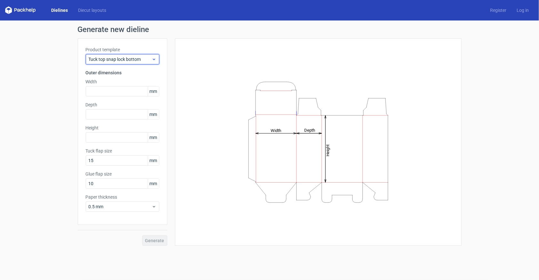
click at [141, 59] on span "Tuck top snap lock bottom" at bounding box center [120, 59] width 63 height 6
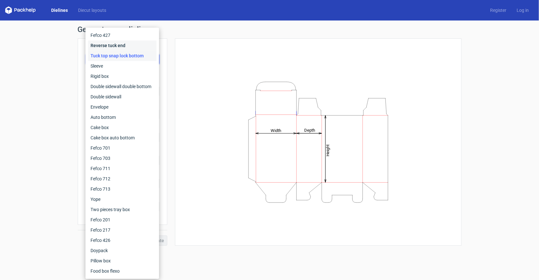
click at [125, 50] on div "Reverse tuck end" at bounding box center [122, 45] width 69 height 10
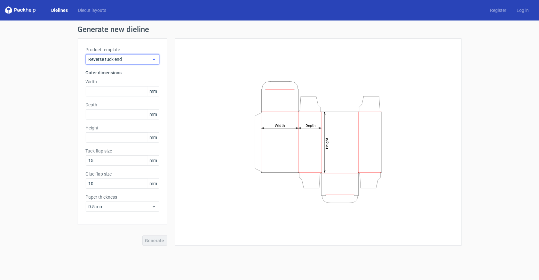
click at [131, 57] on span "Reverse tuck end" at bounding box center [120, 59] width 63 height 6
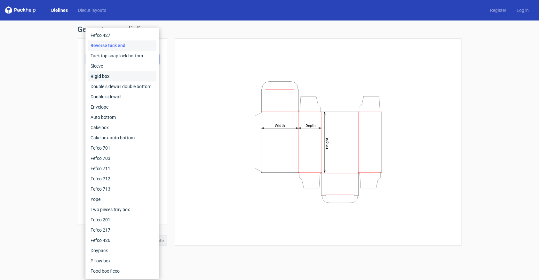
click at [133, 73] on div "Rigid box" at bounding box center [122, 76] width 69 height 10
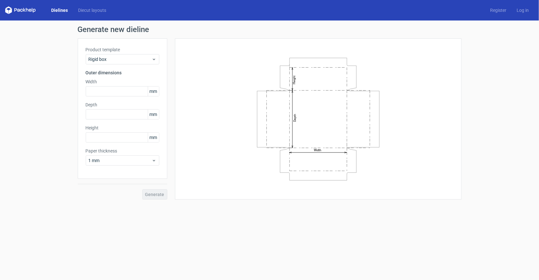
click at [144, 53] on div "Product template Rigid box" at bounding box center [123, 55] width 74 height 18
click at [139, 66] on div "Product template Rigid box Outer dimensions Width mm Depth mm Height mm Paper t…" at bounding box center [123, 108] width 90 height 140
click at [139, 62] on span "Rigid box" at bounding box center [120, 59] width 63 height 6
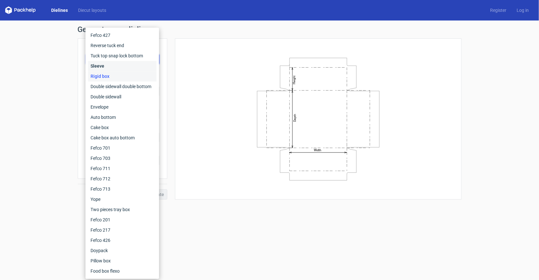
click at [137, 67] on div "Sleeve" at bounding box center [122, 66] width 69 height 10
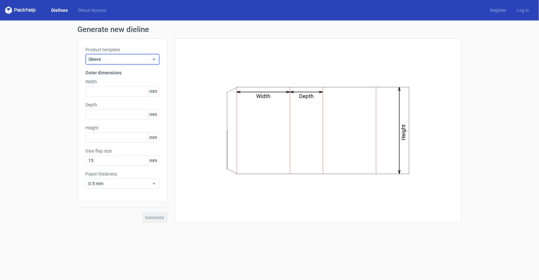
click at [144, 58] on span "Sleeve" at bounding box center [120, 59] width 63 height 6
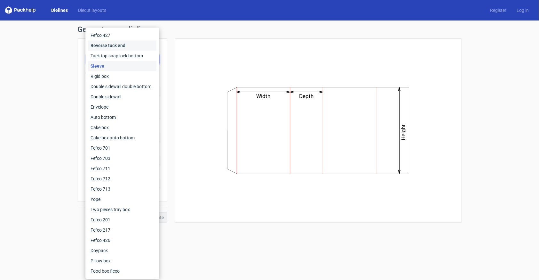
click at [128, 44] on div "Reverse tuck end" at bounding box center [122, 45] width 69 height 10
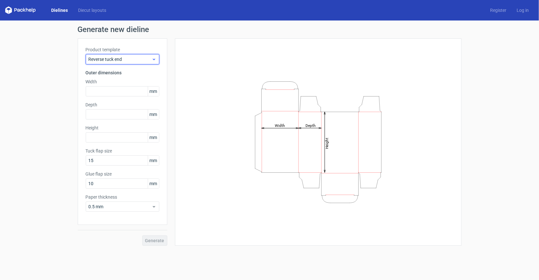
click at [142, 60] on span "Reverse tuck end" at bounding box center [120, 59] width 63 height 6
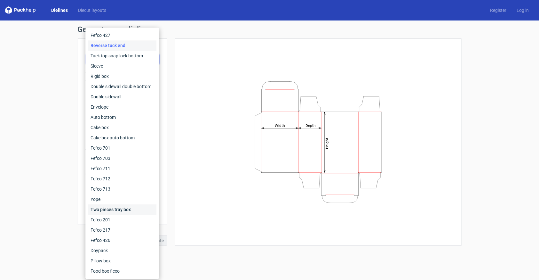
click at [126, 211] on div "Two pieces tray box" at bounding box center [122, 209] width 69 height 10
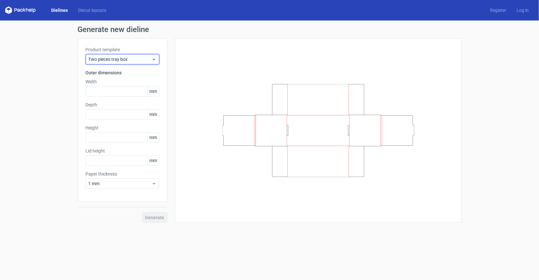
click at [141, 55] on div "Two pieces tray box" at bounding box center [123, 59] width 74 height 10
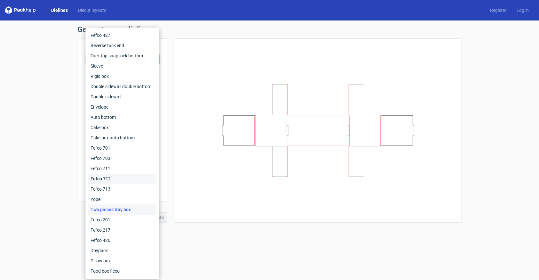
click at [118, 179] on div "Fefco 712" at bounding box center [122, 178] width 69 height 10
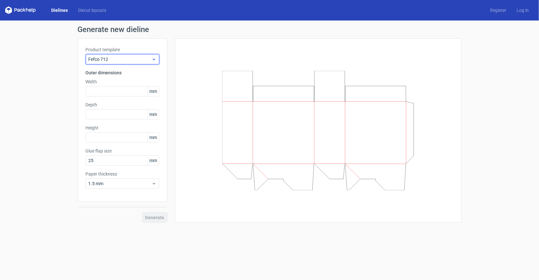
click at [145, 63] on div "Fefco 712" at bounding box center [123, 59] width 74 height 10
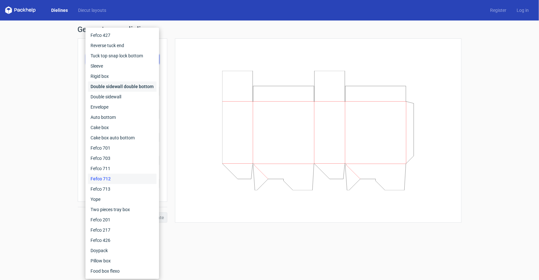
click at [138, 86] on div "Double sidewall double bottom" at bounding box center [122, 86] width 69 height 10
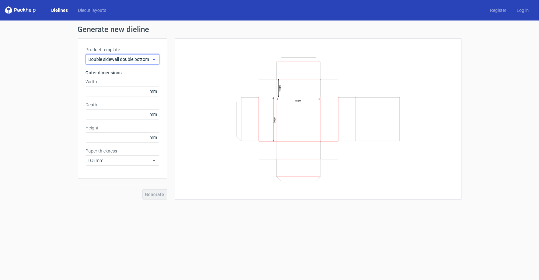
click at [144, 56] on span "Double sidewall double bottom" at bounding box center [120, 59] width 63 height 6
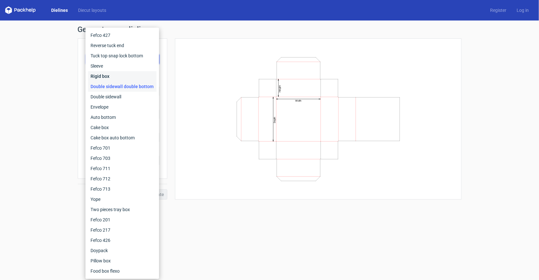
click at [135, 77] on div "Rigid box" at bounding box center [122, 76] width 69 height 10
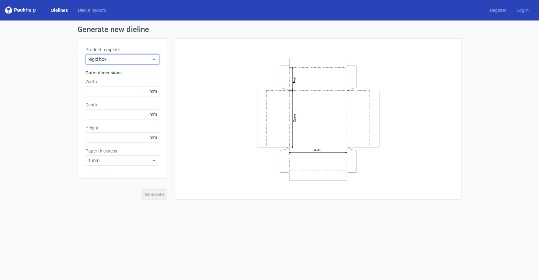
click at [143, 63] on div "Rigid box" at bounding box center [123, 59] width 74 height 10
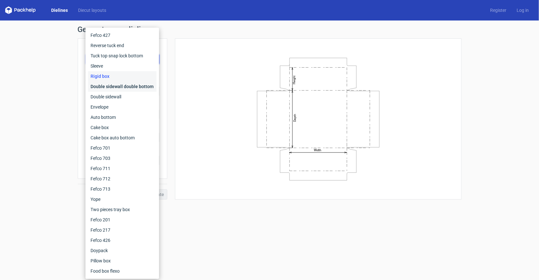
click at [139, 85] on div "Double sidewall double bottom" at bounding box center [122, 86] width 69 height 10
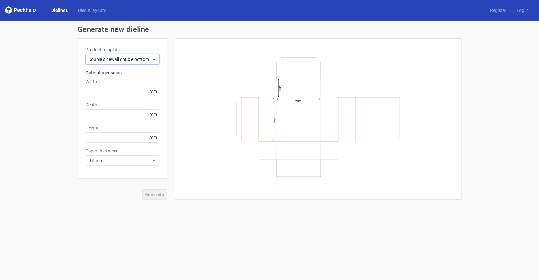
click at [135, 60] on span "Double sidewall double bottom" at bounding box center [120, 59] width 63 height 6
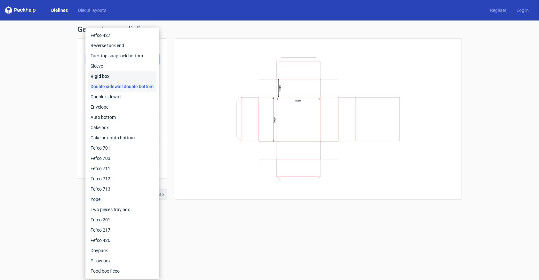
drag, startPoint x: 126, startPoint y: 77, endPoint x: 127, endPoint y: 70, distance: 7.4
click at [126, 77] on div "Rigid box" at bounding box center [122, 76] width 69 height 10
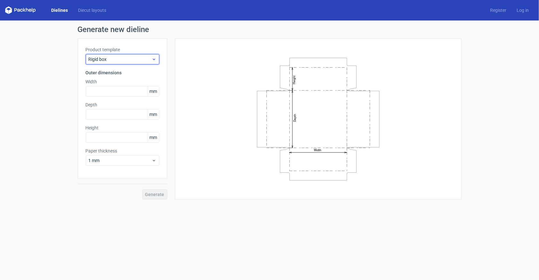
click at [135, 57] on span "Rigid box" at bounding box center [120, 59] width 63 height 6
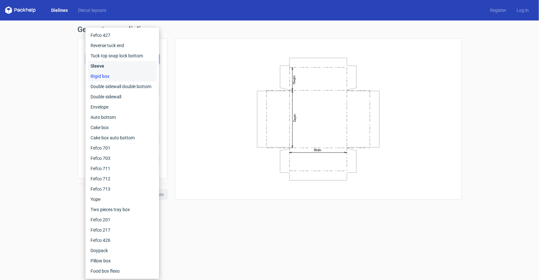
click at [125, 67] on div "Sleeve" at bounding box center [122, 66] width 69 height 10
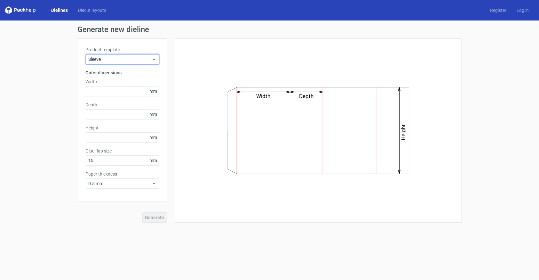
click at [137, 63] on div "Sleeve" at bounding box center [123, 59] width 74 height 10
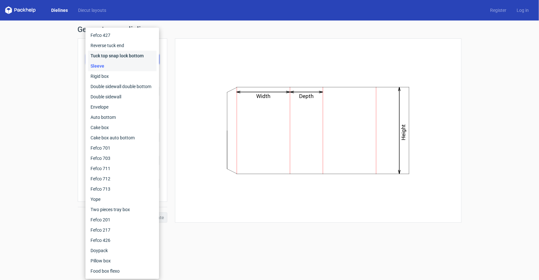
click at [136, 51] on div "Tuck top snap lock bottom" at bounding box center [122, 56] width 69 height 10
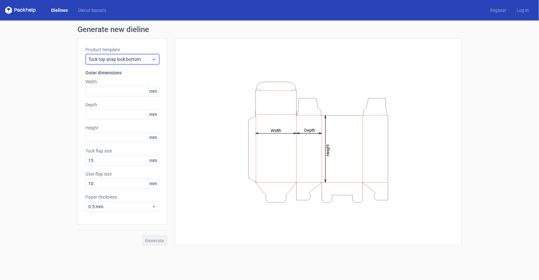
click at [141, 60] on span "Tuck top snap lock bottom" at bounding box center [120, 59] width 63 height 6
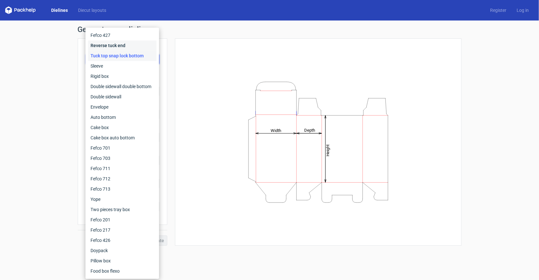
click at [133, 44] on div "Reverse tuck end" at bounding box center [122, 45] width 69 height 10
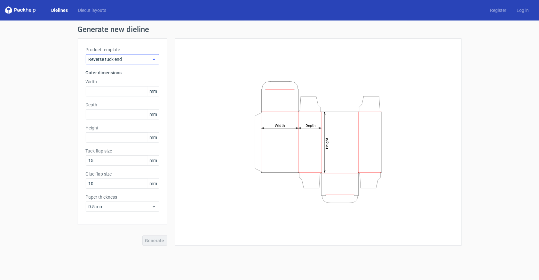
drag, startPoint x: 140, startPoint y: 47, endPoint x: 140, endPoint y: 61, distance: 13.8
click at [140, 48] on label "Product template" at bounding box center [123, 49] width 74 height 6
click at [140, 63] on div "Reverse tuck end" at bounding box center [123, 59] width 74 height 10
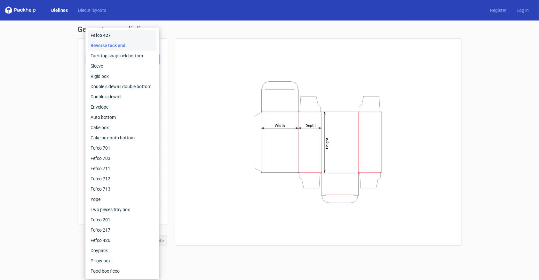
click at [129, 36] on div "Fefco 427" at bounding box center [122, 35] width 69 height 10
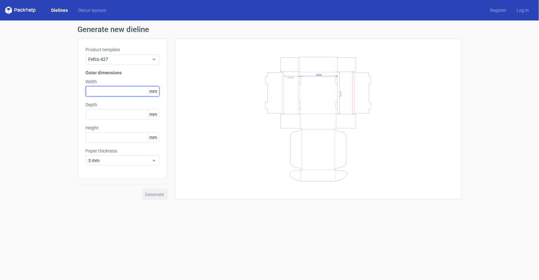
click at [111, 87] on input "text" at bounding box center [123, 91] width 74 height 10
type input "1"
type input "80"
type input "70"
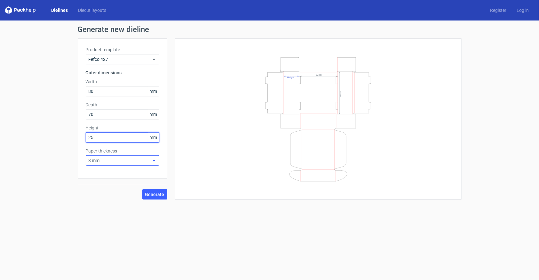
type input "25"
click at [128, 162] on span "3 mm" at bounding box center [120, 160] width 63 height 6
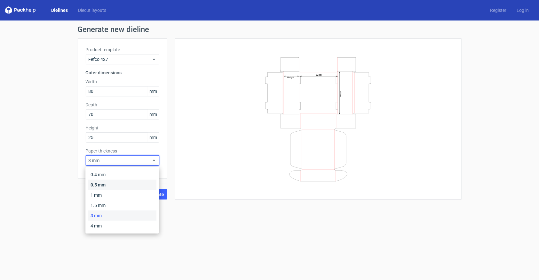
click at [121, 183] on div "0.5 mm" at bounding box center [122, 185] width 69 height 10
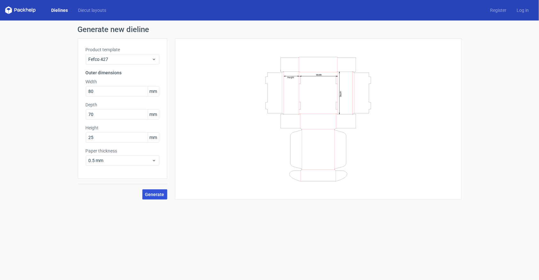
click at [152, 196] on span "Generate" at bounding box center [154, 194] width 19 height 4
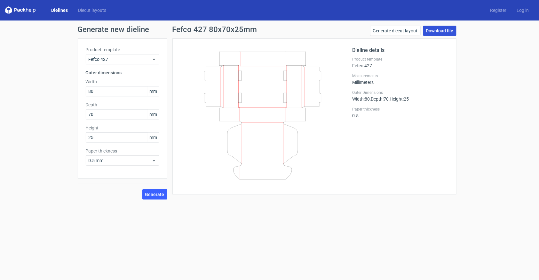
click at [438, 30] on link "Download file" at bounding box center [439, 31] width 33 height 10
click at [389, 33] on link "Generate diecut layout" at bounding box center [395, 31] width 51 height 10
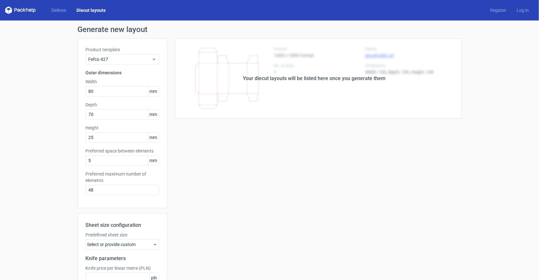
click at [123, 245] on div "Select or provide custom" at bounding box center [123, 244] width 74 height 10
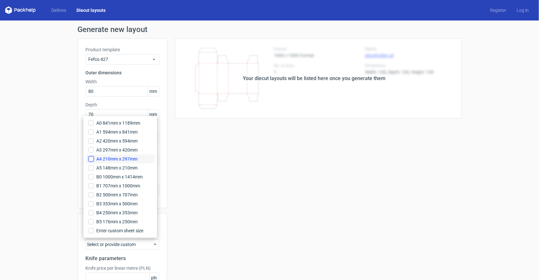
click at [89, 157] on input "A4 210mm x 297mm" at bounding box center [91, 158] width 5 height 5
click at [230, 190] on div "Your diecut layouts will be listed here once you generate them Height Depth Wid…" at bounding box center [314, 188] width 294 height 301
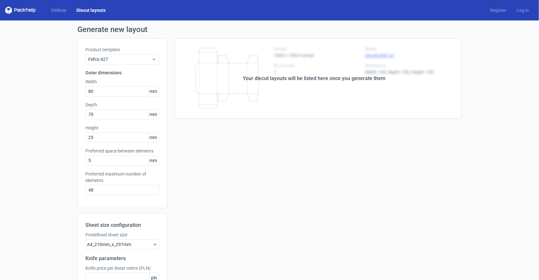
scroll to position [65, 0]
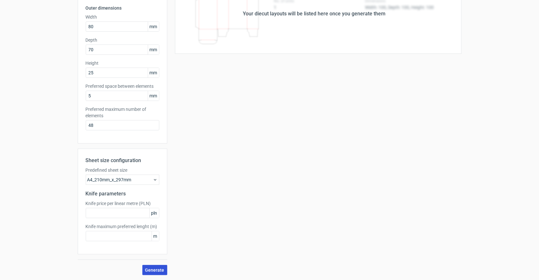
click at [149, 269] on span "Generate" at bounding box center [154, 270] width 19 height 4
click at [122, 214] on input "text" at bounding box center [123, 213] width 74 height 10
type input "11"
click at [125, 232] on input "text" at bounding box center [123, 236] width 74 height 10
click at [154, 270] on span "Generate" at bounding box center [154, 270] width 19 height 4
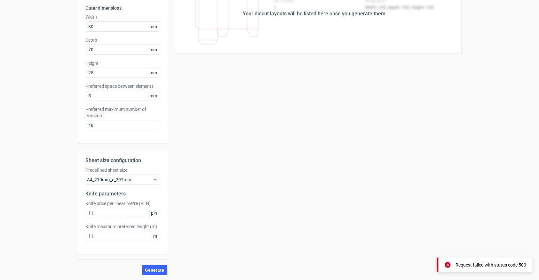
scroll to position [0, 0]
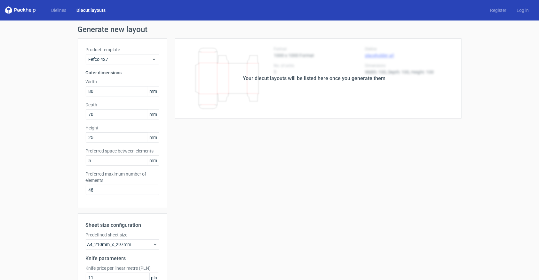
click at [330, 86] on div "Your diecut layouts will be listed here once you generate them" at bounding box center [314, 78] width 294 height 80
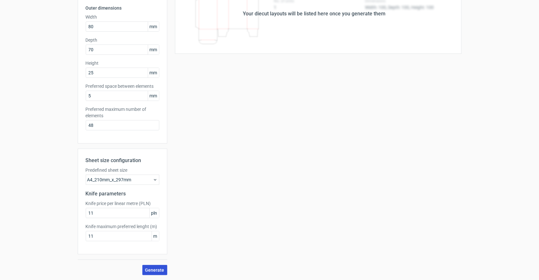
click at [160, 273] on button "Generate" at bounding box center [154, 270] width 25 height 10
click at [104, 234] on input "11" at bounding box center [123, 236] width 74 height 10
type input "1"
type input "100"
click at [120, 212] on input "11" at bounding box center [123, 213] width 74 height 10
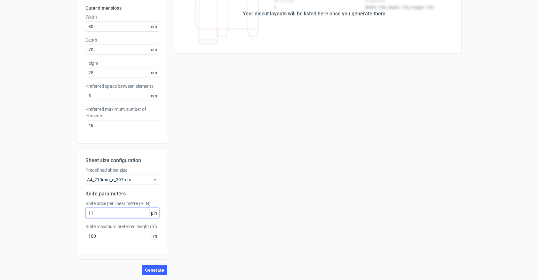
type input "1"
type input "10"
click at [163, 265] on button "Generate" at bounding box center [154, 270] width 25 height 10
click at [507, 270] on div "Request failed with status code 500" at bounding box center [485, 264] width 96 height 14
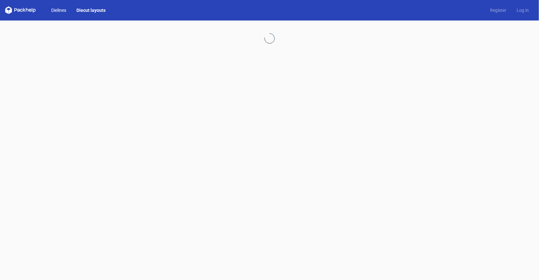
click at [60, 10] on link "Dielines" at bounding box center [58, 10] width 25 height 6
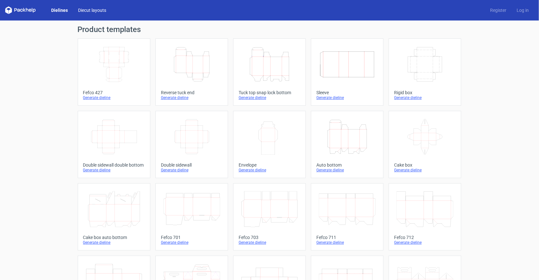
click at [91, 9] on link "Diecut layouts" at bounding box center [92, 10] width 38 height 6
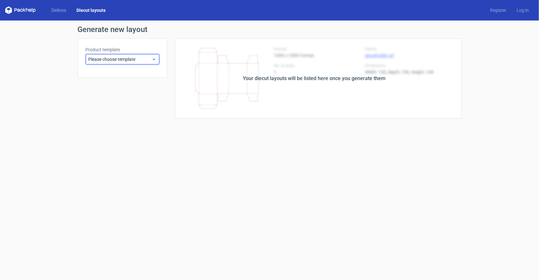
click at [149, 57] on span "Please choose template" at bounding box center [120, 59] width 63 height 6
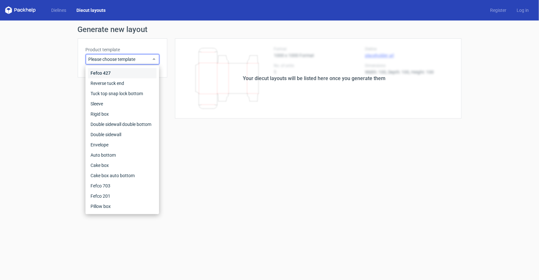
click at [137, 74] on div "Fefco 427" at bounding box center [122, 73] width 69 height 10
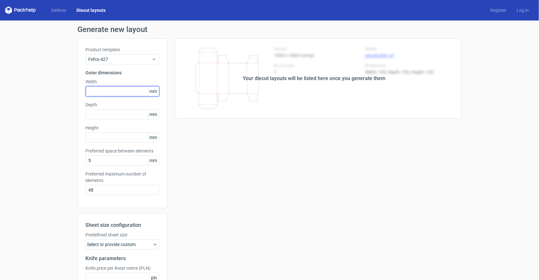
click at [126, 89] on input "text" at bounding box center [123, 91] width 74 height 10
type input "80"
type input "70"
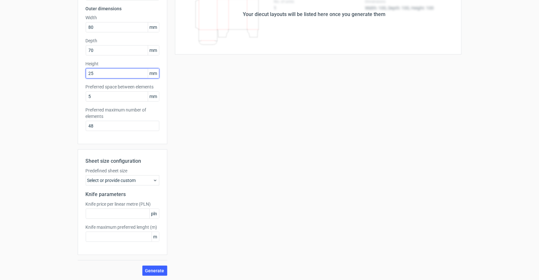
scroll to position [65, 0]
type input "25"
click at [140, 181] on div "Select or provide custom" at bounding box center [123, 179] width 74 height 10
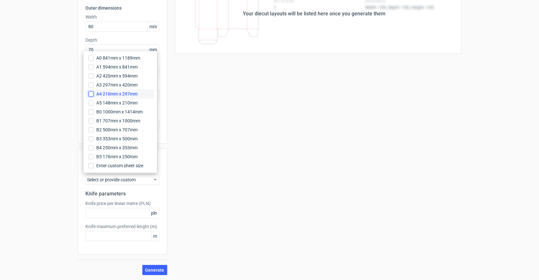
click at [90, 96] on input "A4 210mm x 297mm" at bounding box center [91, 93] width 5 height 5
click at [91, 106] on label "A5 148mm x 210mm" at bounding box center [120, 102] width 69 height 9
click at [91, 105] on input "A5 148mm x 210mm" at bounding box center [91, 102] width 5 height 5
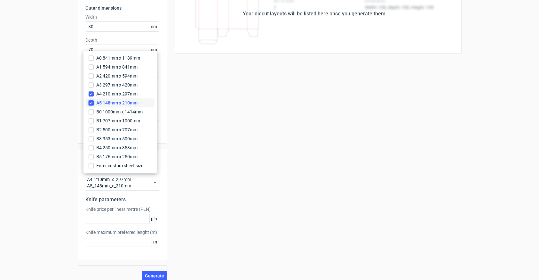
click at [91, 102] on input "A5 148mm x 210mm" at bounding box center [91, 102] width 5 height 5
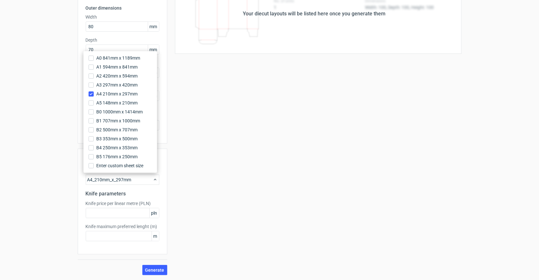
click at [180, 204] on div "Your diecut layouts will be listed here once you generate them Height Depth Wid…" at bounding box center [314, 124] width 294 height 301
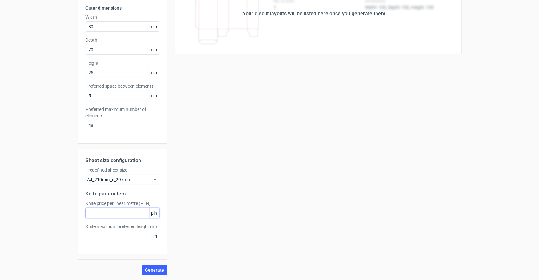
click at [116, 212] on input "text" at bounding box center [123, 213] width 74 height 10
type input "30"
type input "1"
click at [142, 265] on button "Generate" at bounding box center [154, 270] width 25 height 10
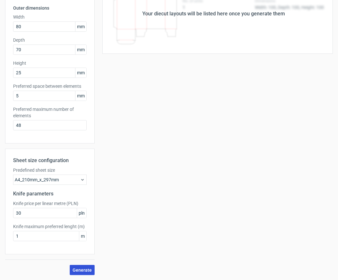
click at [77, 269] on span "Generate" at bounding box center [82, 270] width 19 height 4
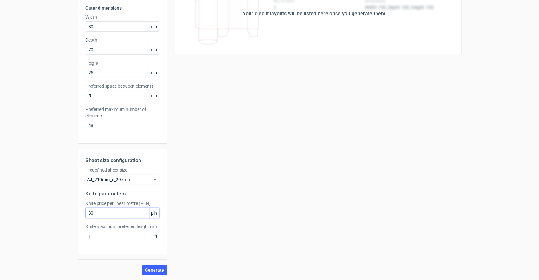
click at [129, 214] on input "30" at bounding box center [123, 213] width 74 height 10
click at [132, 236] on input "1" at bounding box center [123, 236] width 74 height 10
click at [149, 270] on span "Generate" at bounding box center [154, 270] width 19 height 4
click at [148, 174] on div "A4_210mm_x_297mm" at bounding box center [123, 179] width 74 height 10
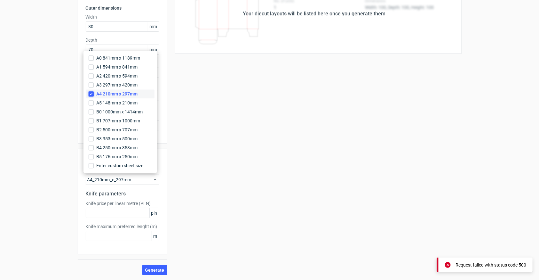
click at [89, 93] on input "A4 210mm x 297mm" at bounding box center [91, 93] width 5 height 5
click at [161, 273] on button "Generate" at bounding box center [154, 270] width 25 height 10
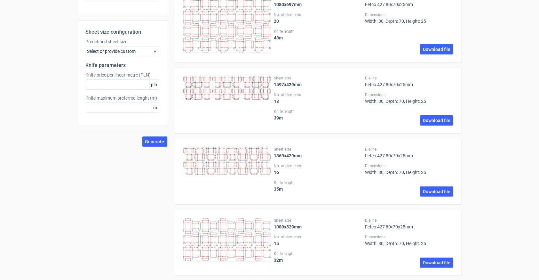
scroll to position [199, 0]
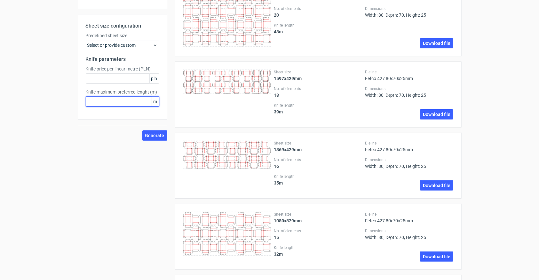
click at [120, 105] on input "text" at bounding box center [123, 101] width 74 height 10
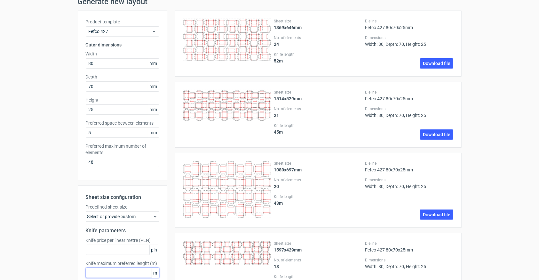
scroll to position [0, 0]
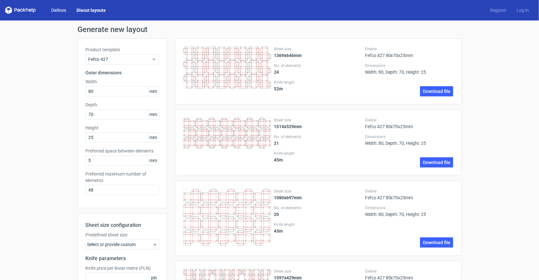
click at [50, 12] on link "Dielines" at bounding box center [58, 10] width 25 height 6
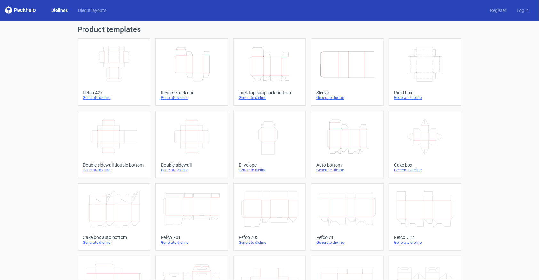
click at [109, 57] on icon "Width Depth Height" at bounding box center [114, 64] width 57 height 36
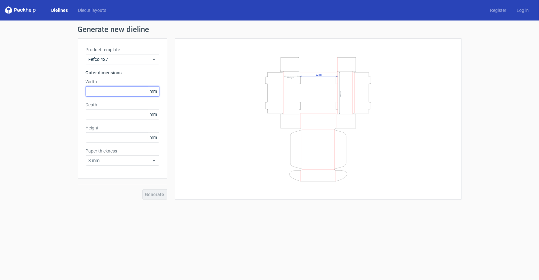
click at [121, 94] on input "text" at bounding box center [123, 91] width 74 height 10
type input "80"
type input "70"
type input "1"
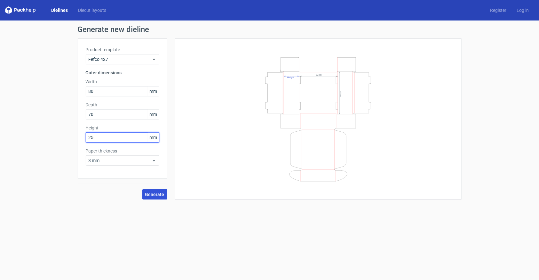
type input "25"
click at [161, 191] on button "Generate" at bounding box center [154, 194] width 25 height 10
